Goal: Transaction & Acquisition: Purchase product/service

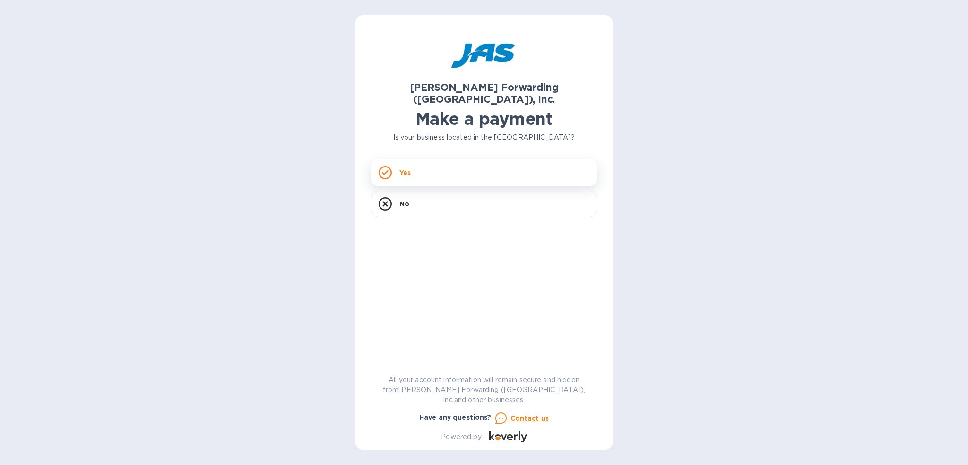
click at [385, 166] on icon at bounding box center [385, 172] width 13 height 13
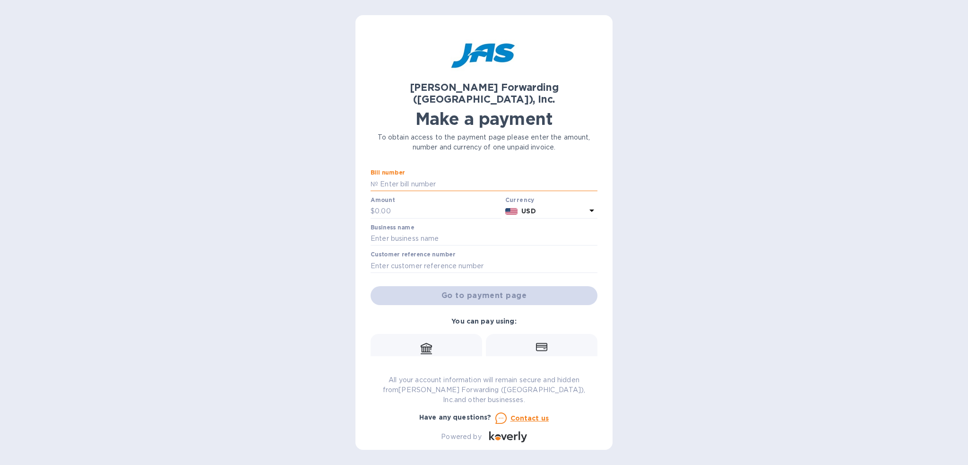
click at [413, 177] on input "text" at bounding box center [487, 184] width 219 height 14
type input "LAX503379704"
click at [400, 204] on input "text" at bounding box center [438, 211] width 127 height 14
type input "4,126.40"
click at [401, 232] on input "text" at bounding box center [483, 239] width 227 height 14
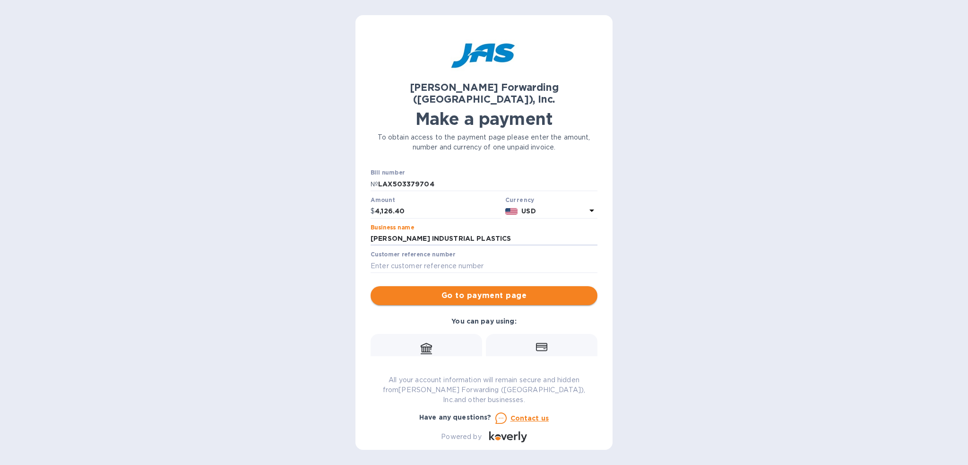
type input "[PERSON_NAME] INDUSTRIAL PLASTICS"
click at [500, 290] on span "Go to payment page" at bounding box center [484, 295] width 212 height 11
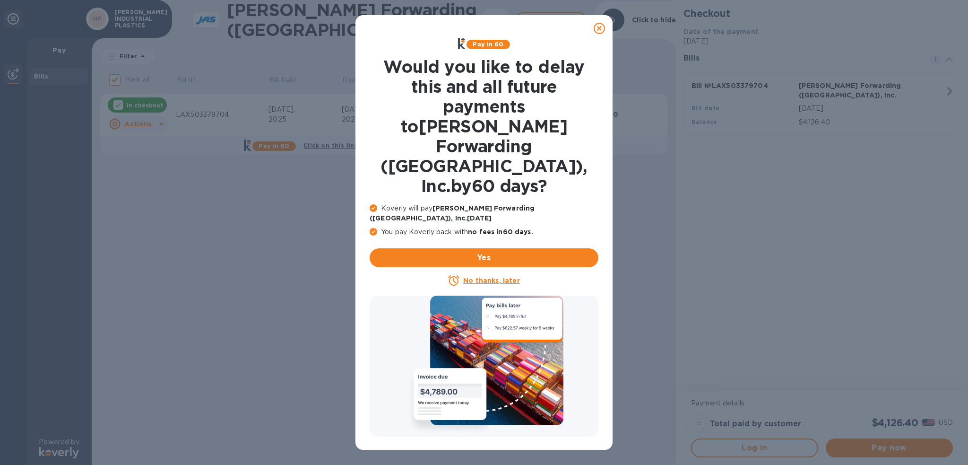
click at [598, 29] on icon at bounding box center [599, 28] width 11 height 11
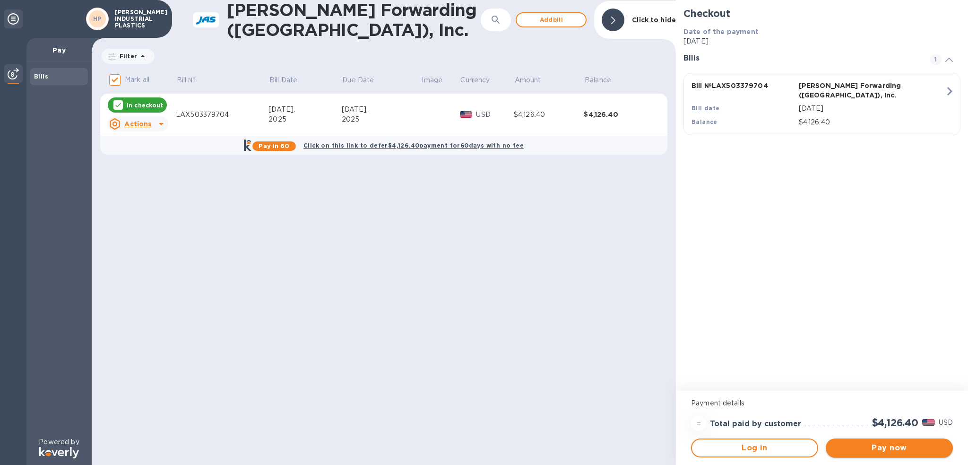
click at [895, 444] on span "Pay now" at bounding box center [889, 447] width 112 height 11
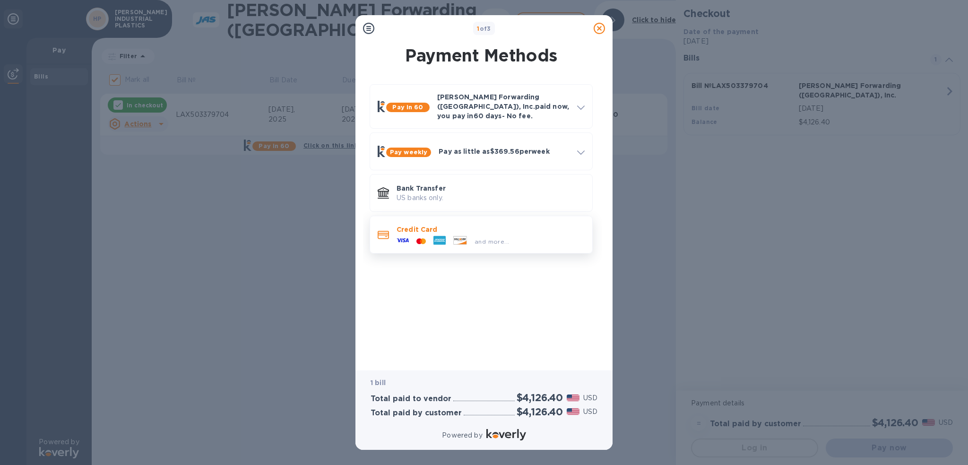
click at [412, 226] on p "Credit Card" at bounding box center [490, 228] width 188 height 9
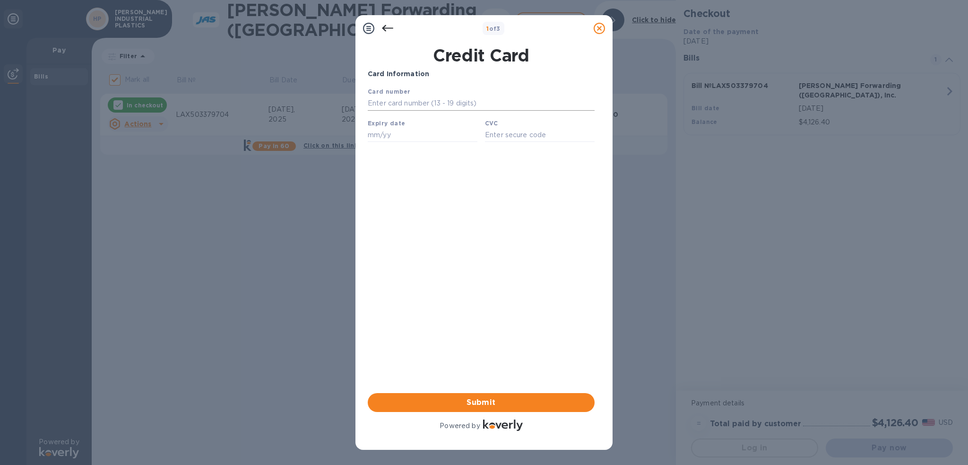
click at [396, 103] on input "text" at bounding box center [481, 103] width 227 height 14
type input "[CREDIT_CARD_NUMBER]"
click at [382, 142] on input "text" at bounding box center [423, 135] width 110 height 14
type input "09/28"
click at [525, 140] on input "text" at bounding box center [540, 135] width 110 height 14
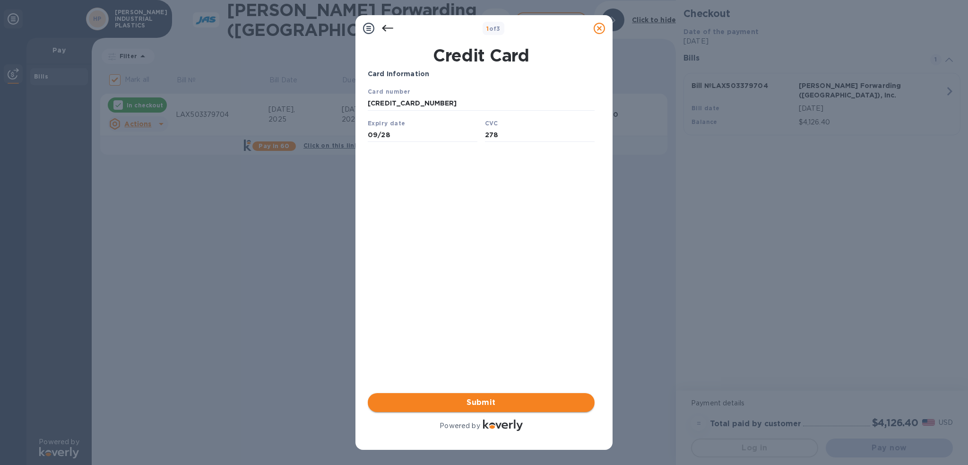
type input "278"
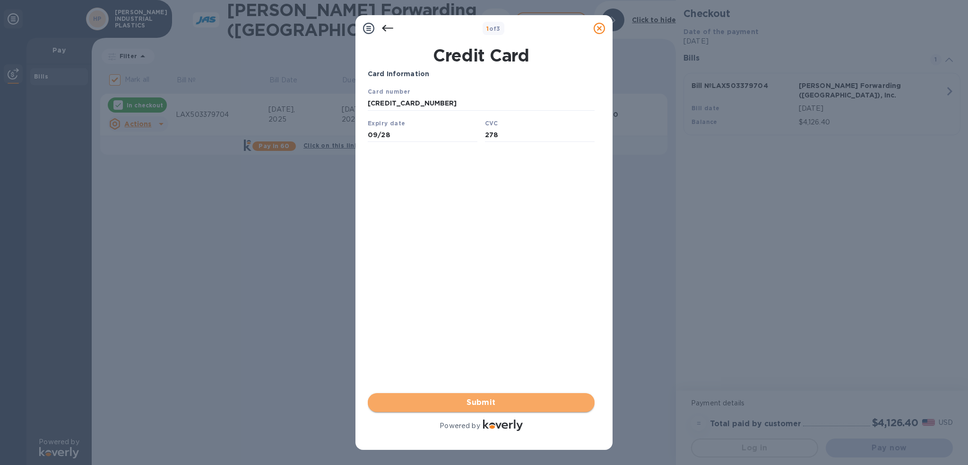
click at [490, 404] on span "Submit" at bounding box center [481, 401] width 212 height 11
